Goal: Task Accomplishment & Management: Manage account settings

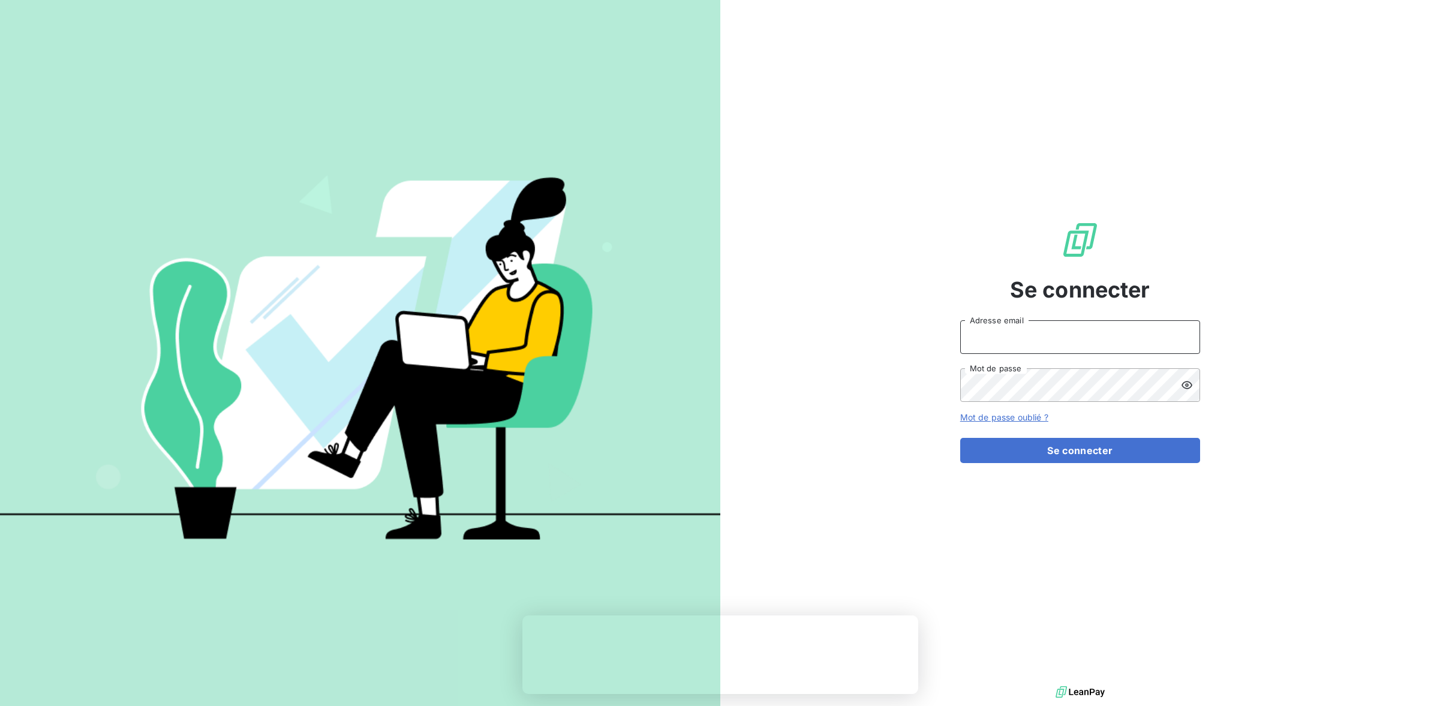
click at [987, 341] on input "Adresse email" at bounding box center [1080, 337] width 240 height 34
type input "bboitard@media-start.fr"
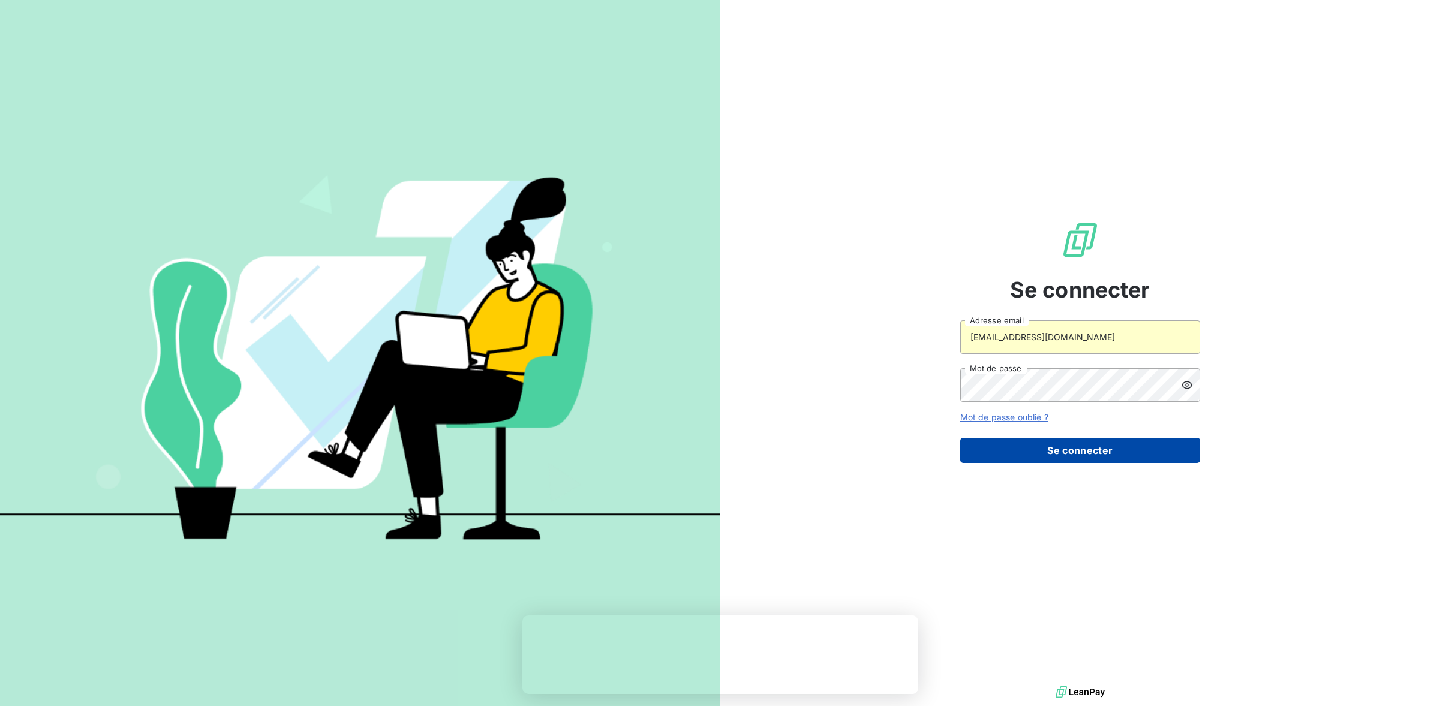
click at [1039, 439] on button "Se connecter" at bounding box center [1080, 450] width 240 height 25
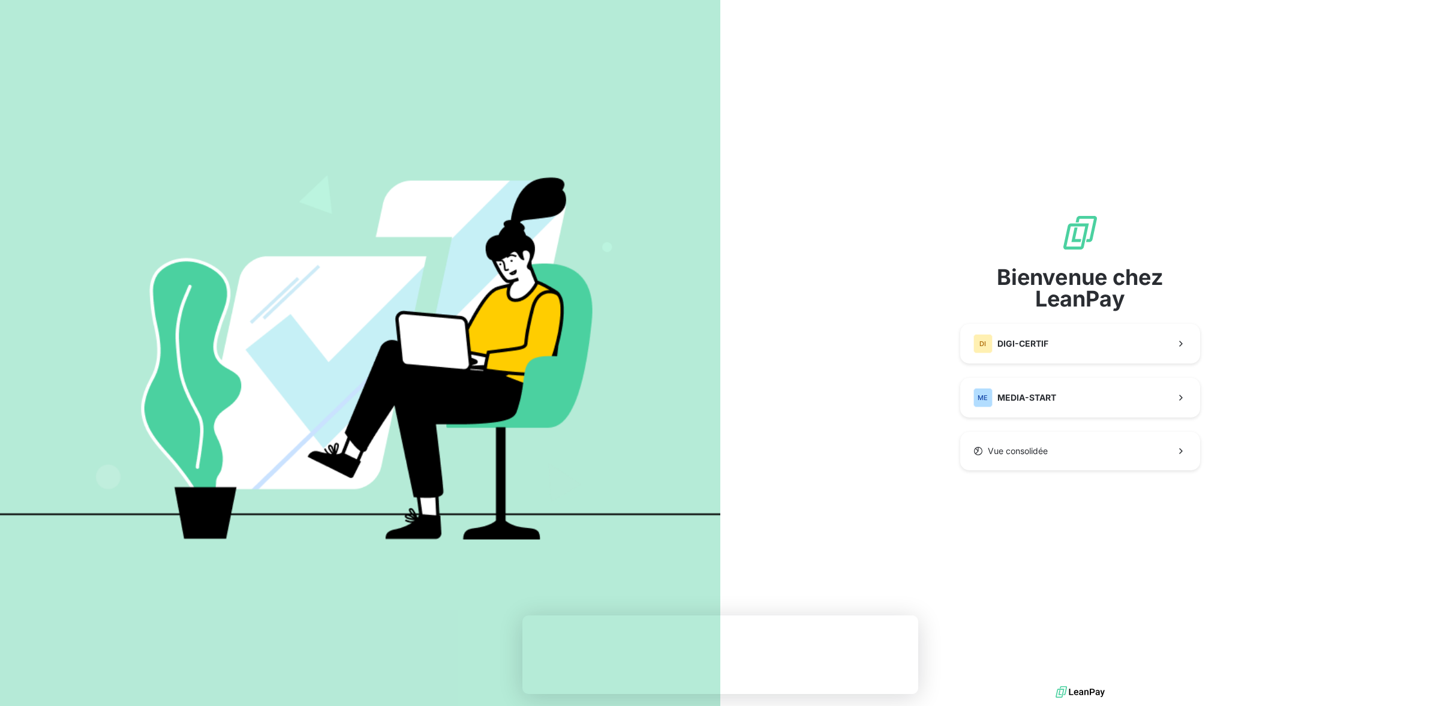
drag, startPoint x: 975, startPoint y: 293, endPoint x: 994, endPoint y: 347, distance: 56.5
click at [975, 294] on span "Bienvenue chez LeanPay" at bounding box center [1080, 287] width 240 height 43
drag, startPoint x: 999, startPoint y: 358, endPoint x: 993, endPoint y: 356, distance: 6.5
click at [998, 358] on button "DI DIGI-CERTIF" at bounding box center [1080, 344] width 240 height 40
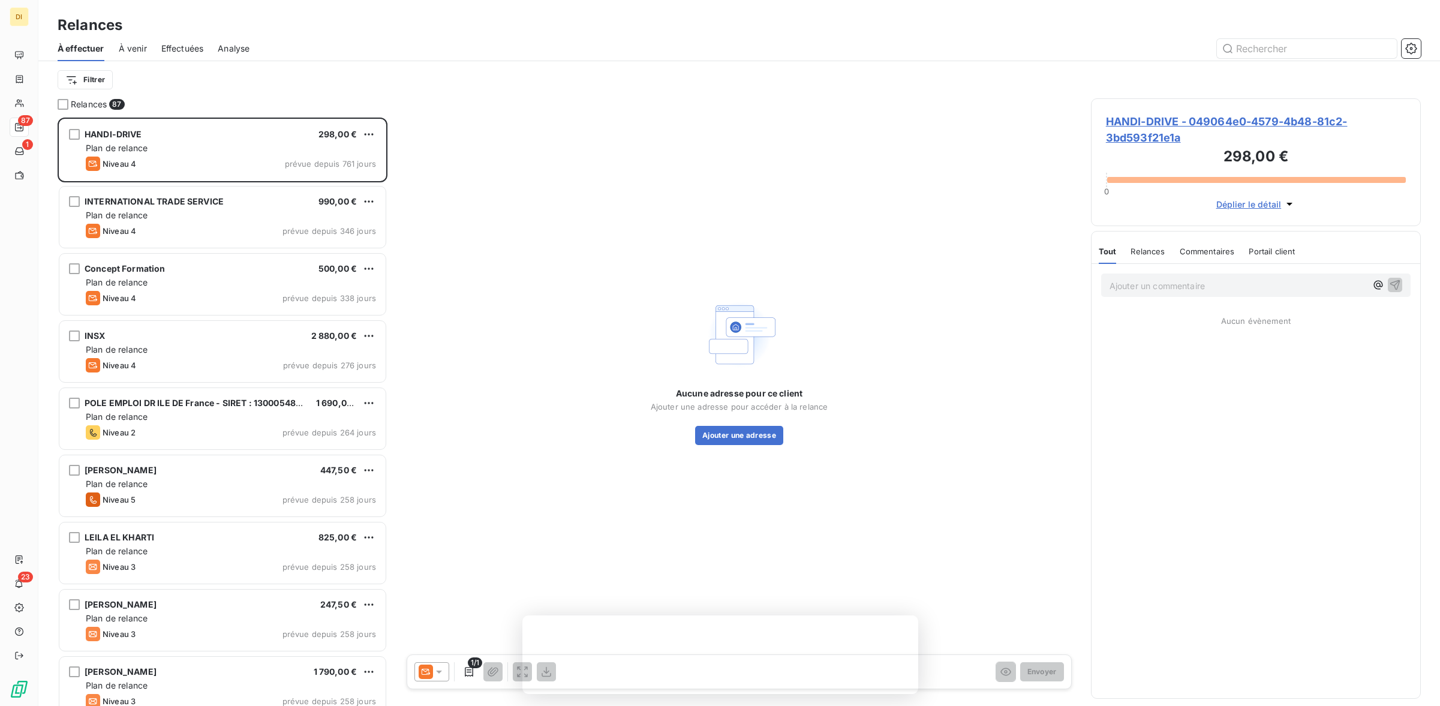
scroll to position [588, 330]
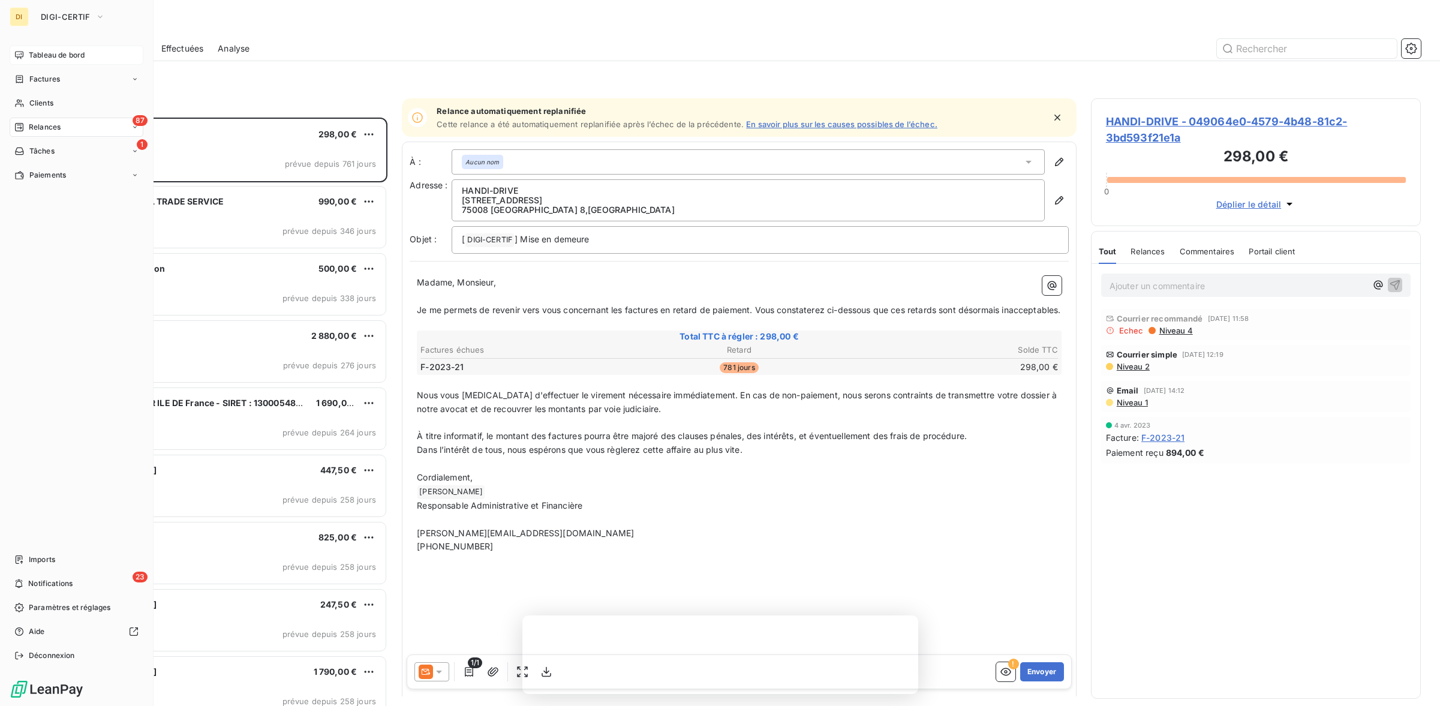
click at [19, 53] on icon at bounding box center [19, 55] width 10 height 10
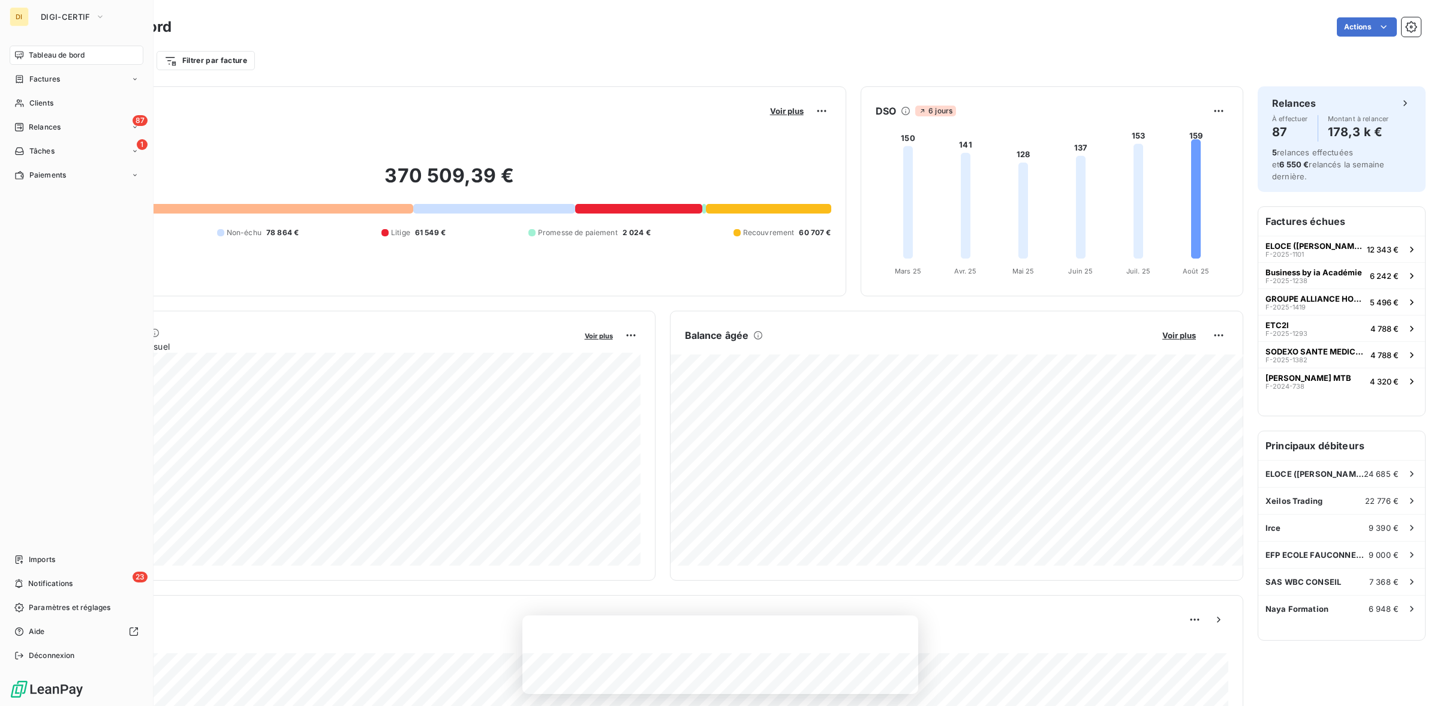
click at [22, 21] on div "DI" at bounding box center [19, 16] width 19 height 19
click at [98, 22] on icon "button" at bounding box center [100, 17] width 10 height 12
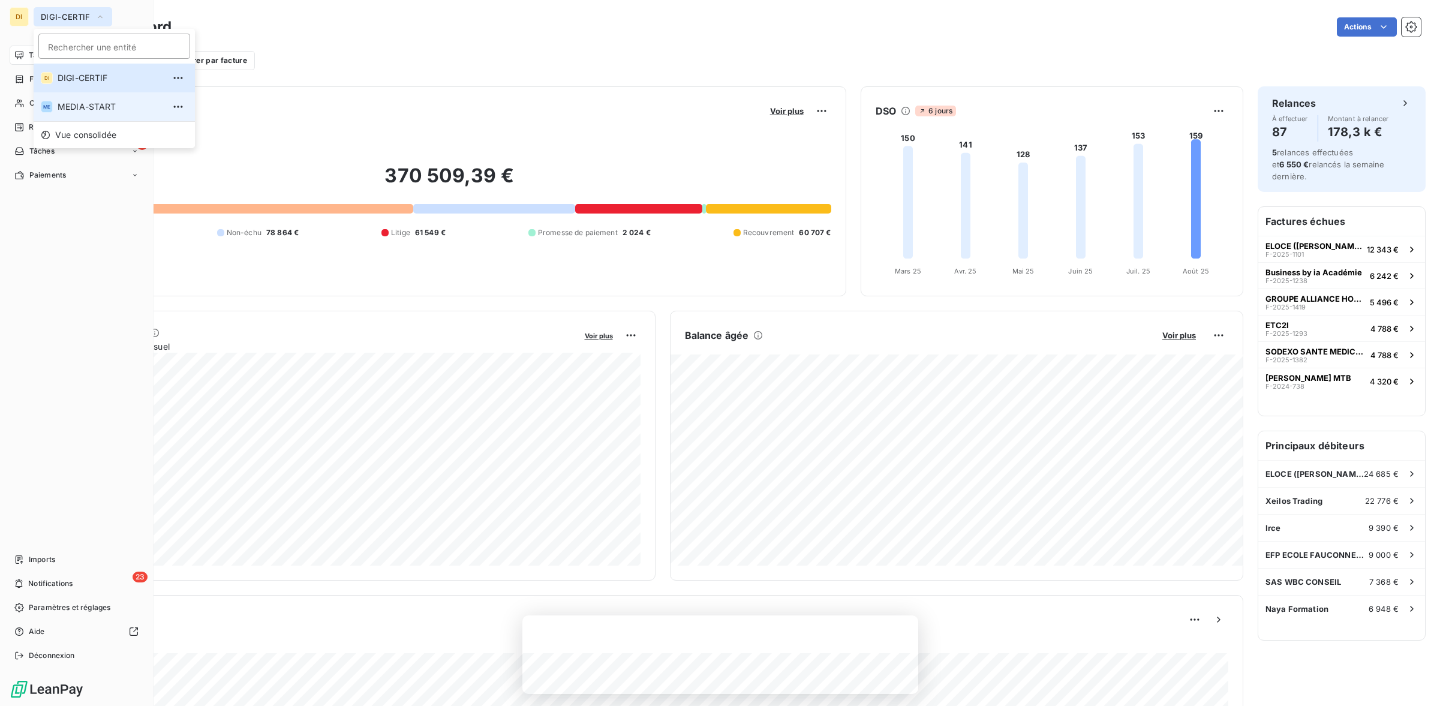
click at [94, 106] on span "MEDIA-START" at bounding box center [111, 107] width 106 height 12
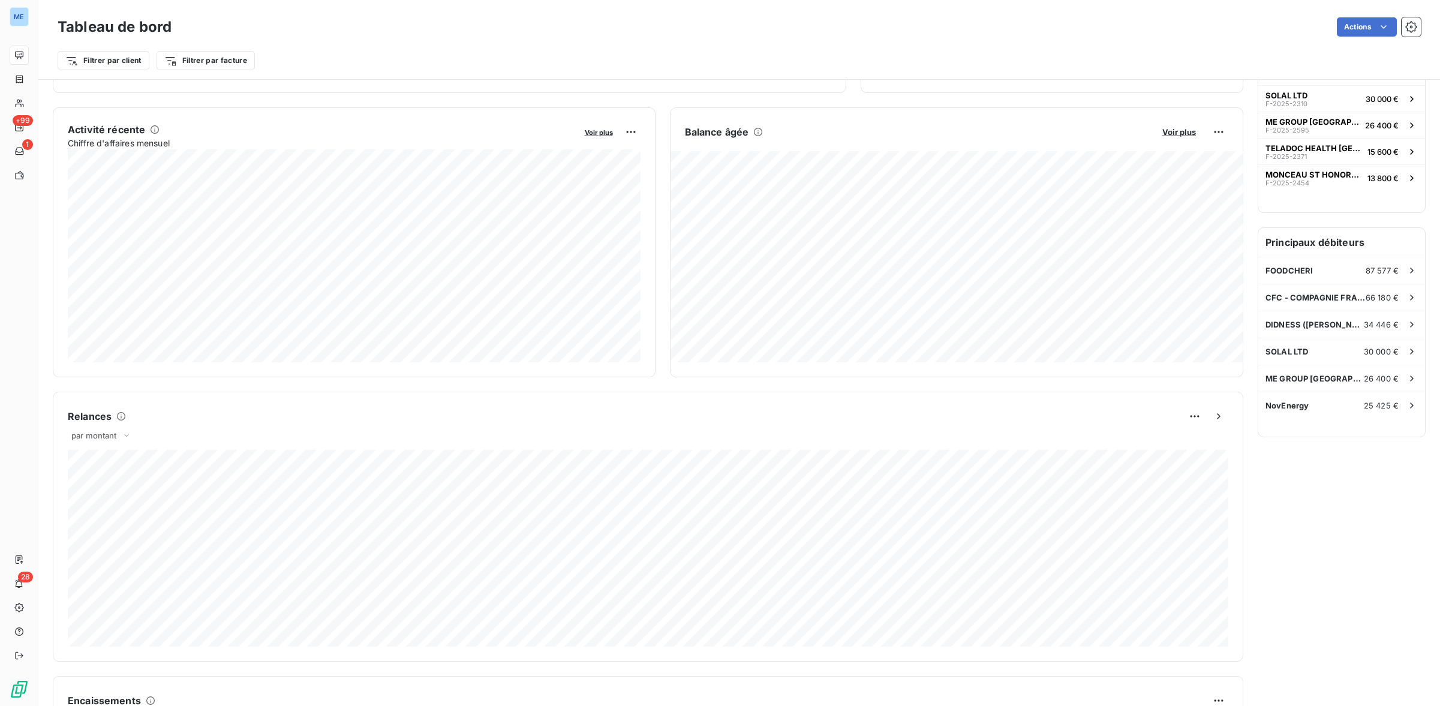
scroll to position [203, 0]
